Goal: Information Seeking & Learning: Learn about a topic

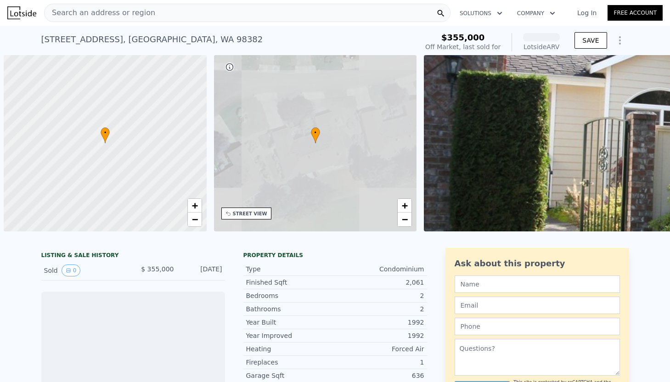
scroll to position [0, 4]
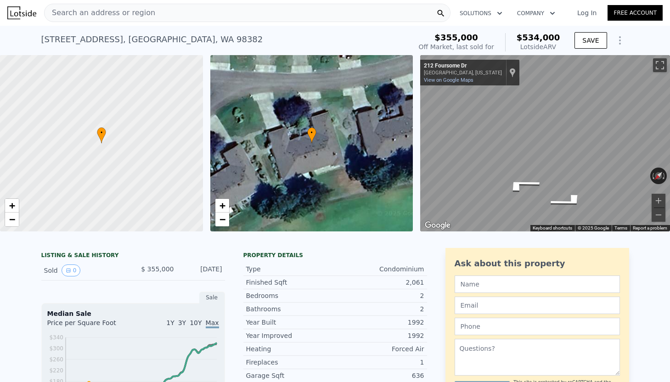
click at [270, 14] on div "Search an address or region" at bounding box center [247, 13] width 406 height 18
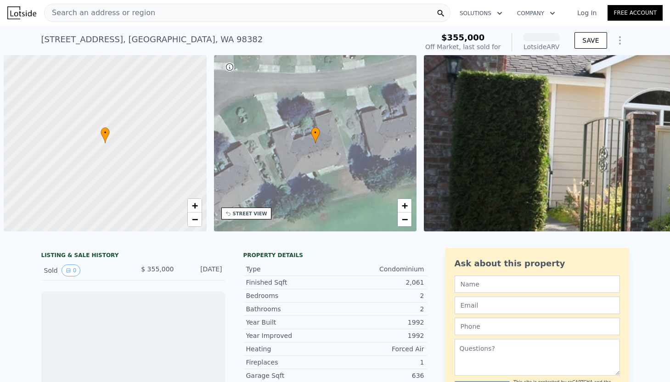
scroll to position [0, 4]
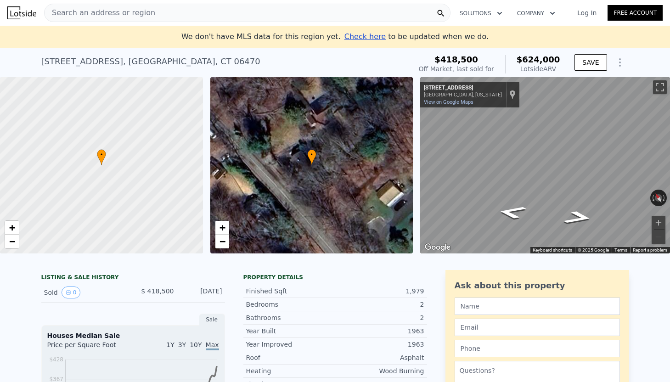
click at [331, 165] on div "• + −" at bounding box center [311, 165] width 203 height 176
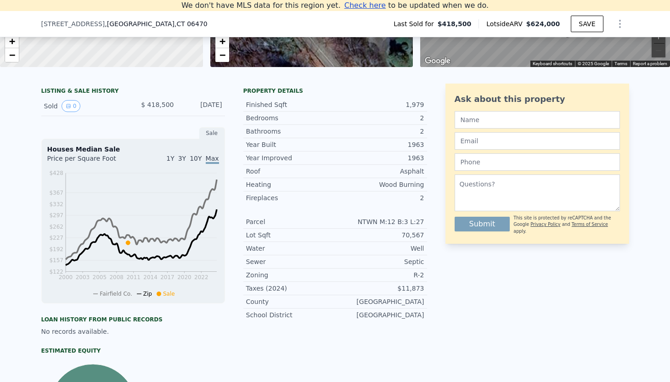
scroll to position [204, 0]
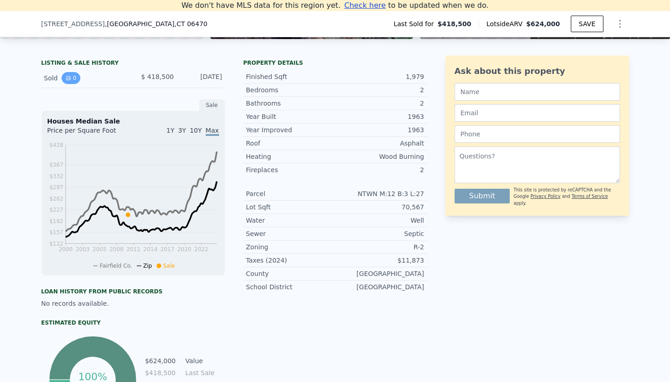
click at [72, 79] on button "0" at bounding box center [71, 78] width 19 height 12
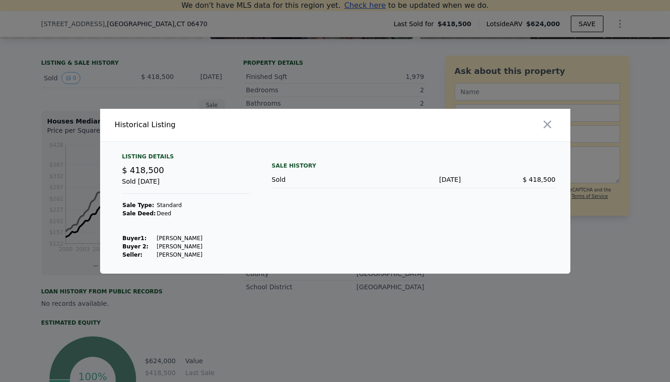
click at [281, 181] on div "Sold" at bounding box center [319, 179] width 95 height 9
click at [549, 125] on icon "button" at bounding box center [547, 124] width 8 height 8
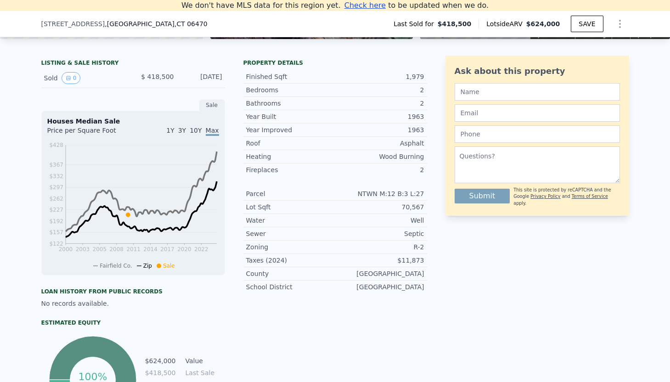
click at [50, 79] on div "Sold 0" at bounding box center [85, 78] width 82 height 12
click at [73, 77] on button "0" at bounding box center [71, 78] width 19 height 12
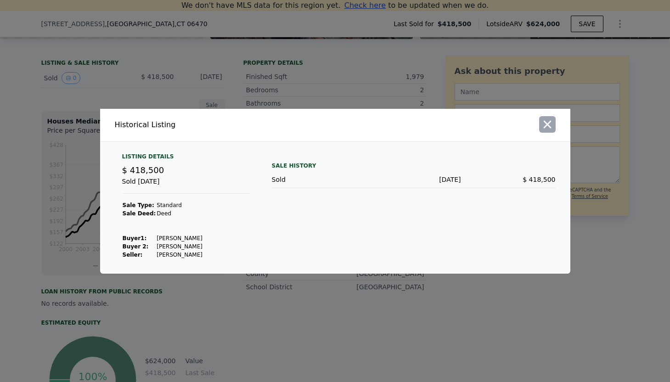
click at [548, 129] on icon "button" at bounding box center [547, 124] width 13 height 13
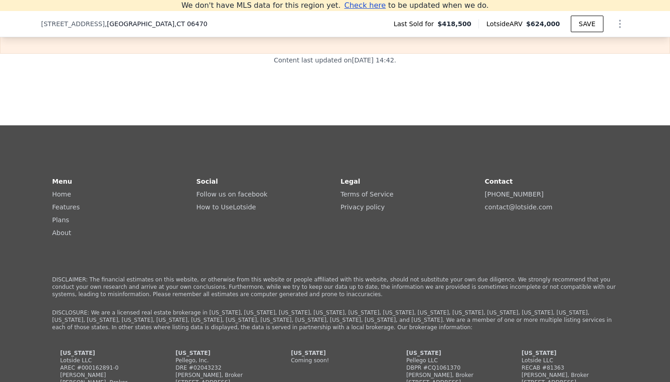
scroll to position [1699, 0]
